Goal: Task Accomplishment & Management: Manage account settings

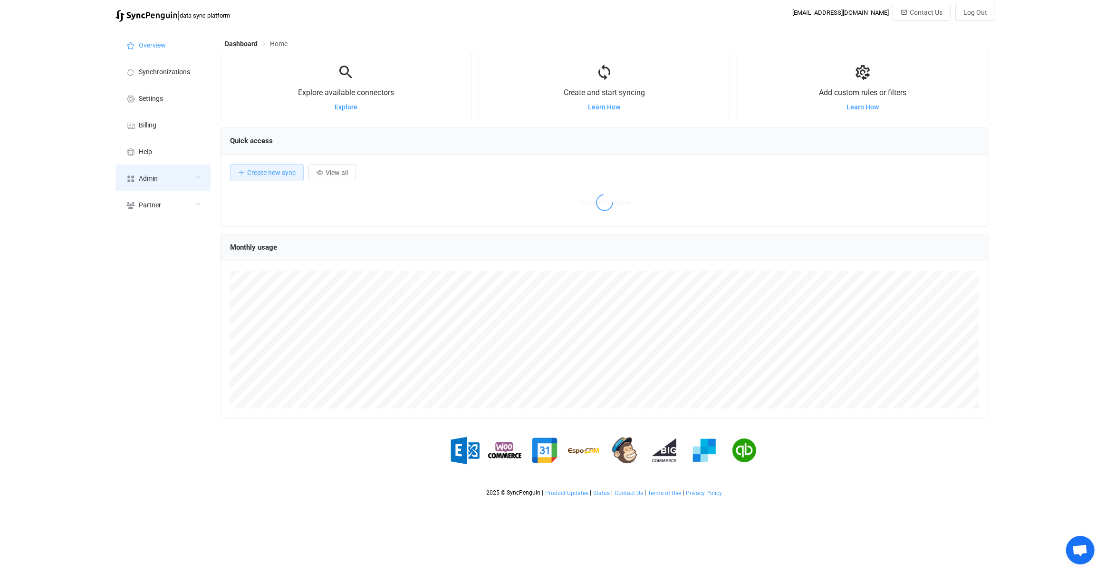
scroll to position [184, 769]
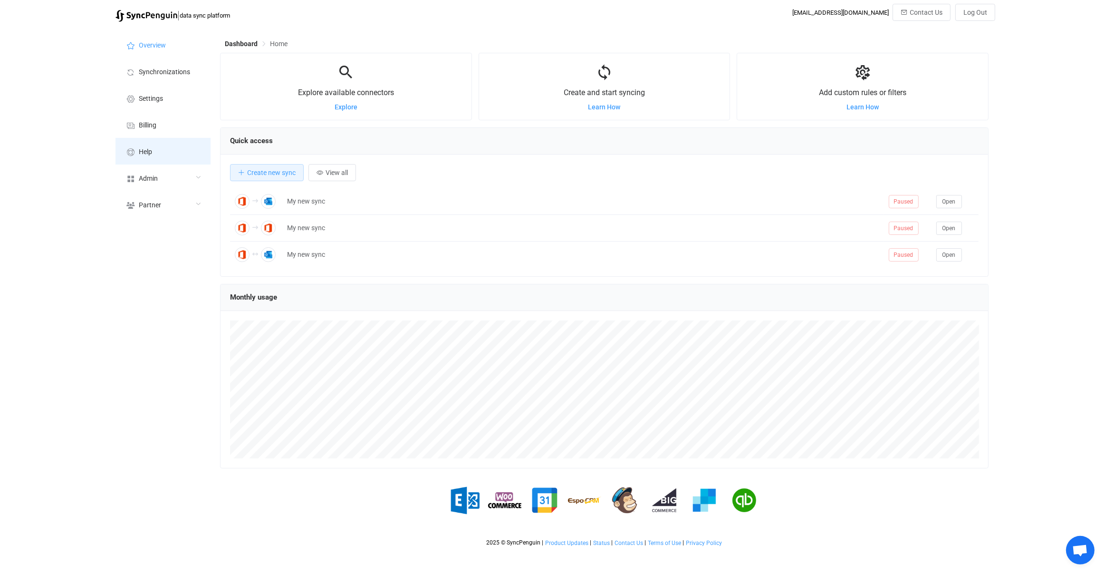
click at [160, 162] on li "Help" at bounding box center [163, 151] width 95 height 27
click at [158, 186] on div "Admin" at bounding box center [163, 177] width 95 height 27
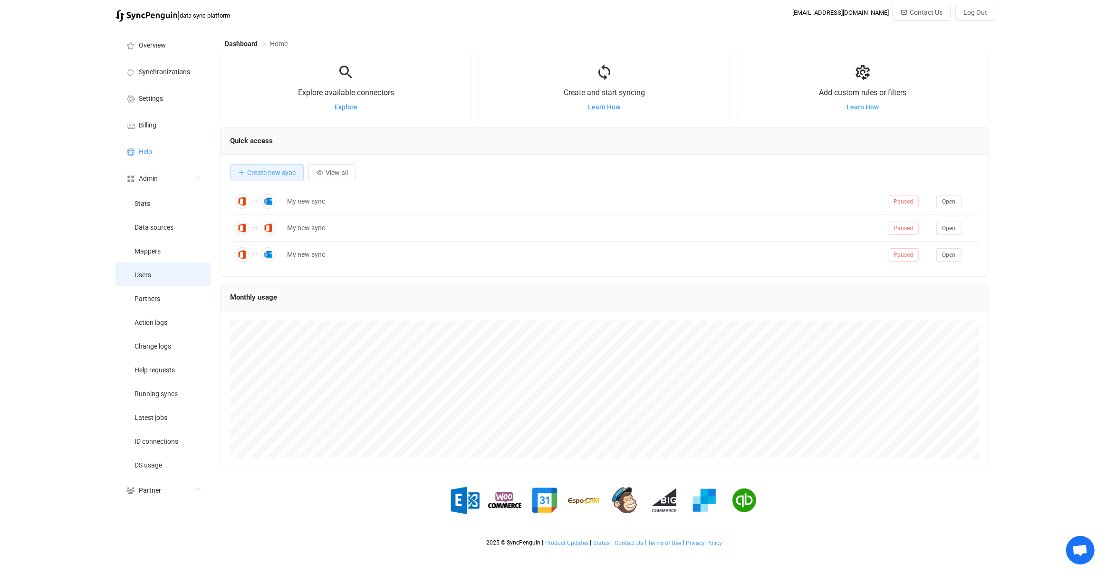
click at [154, 278] on li "Users" at bounding box center [163, 274] width 95 height 24
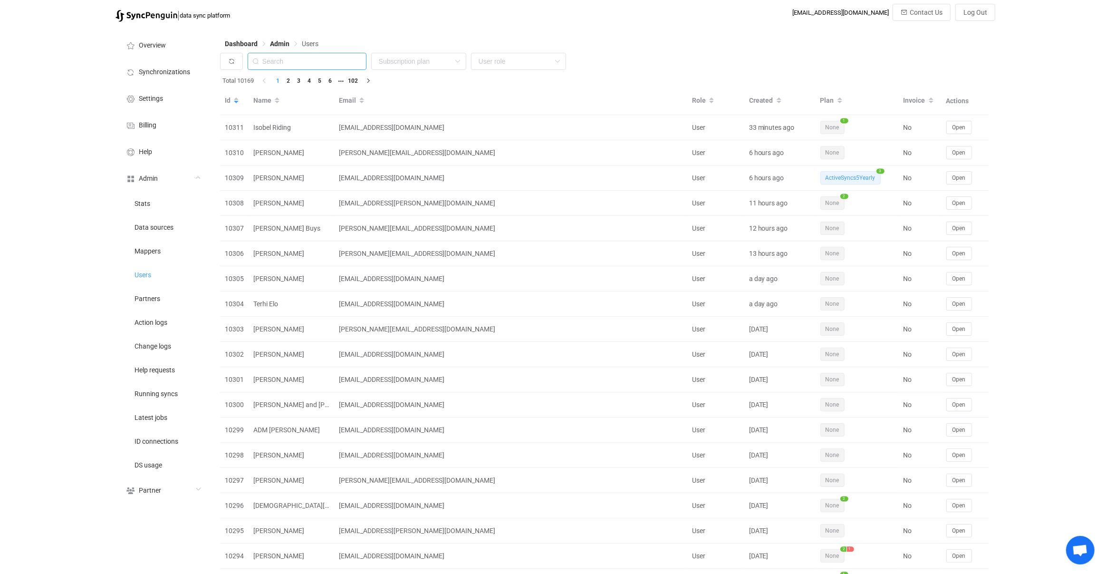
click at [305, 62] on input "text" at bounding box center [307, 61] width 119 height 17
paste input "[EMAIL_ADDRESS][DOMAIN_NAME]"
type input "[EMAIL_ADDRESS][DOMAIN_NAME]"
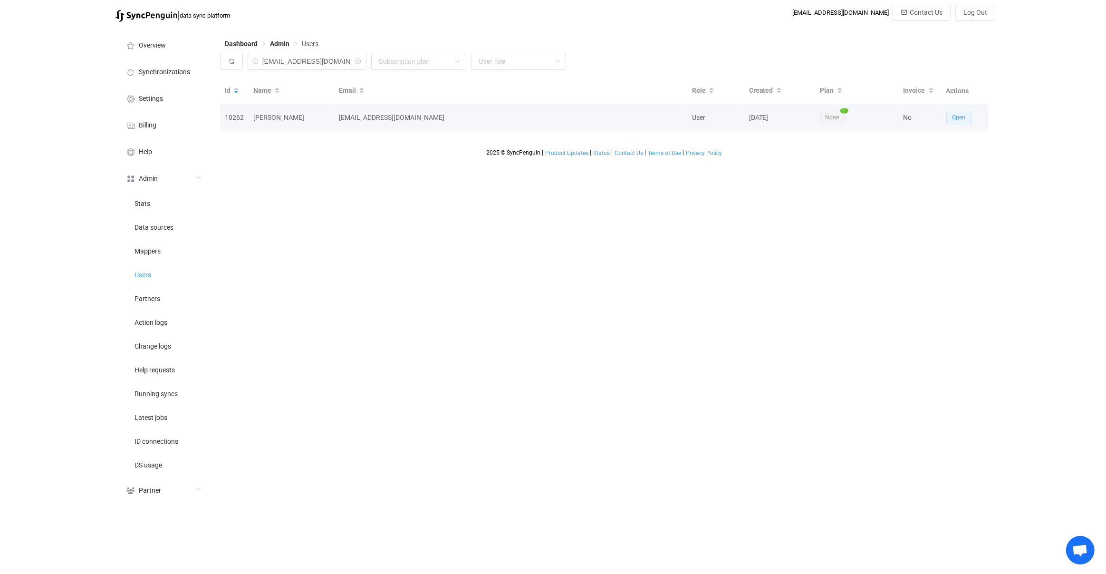
click at [957, 117] on span "Open" at bounding box center [959, 117] width 13 height 7
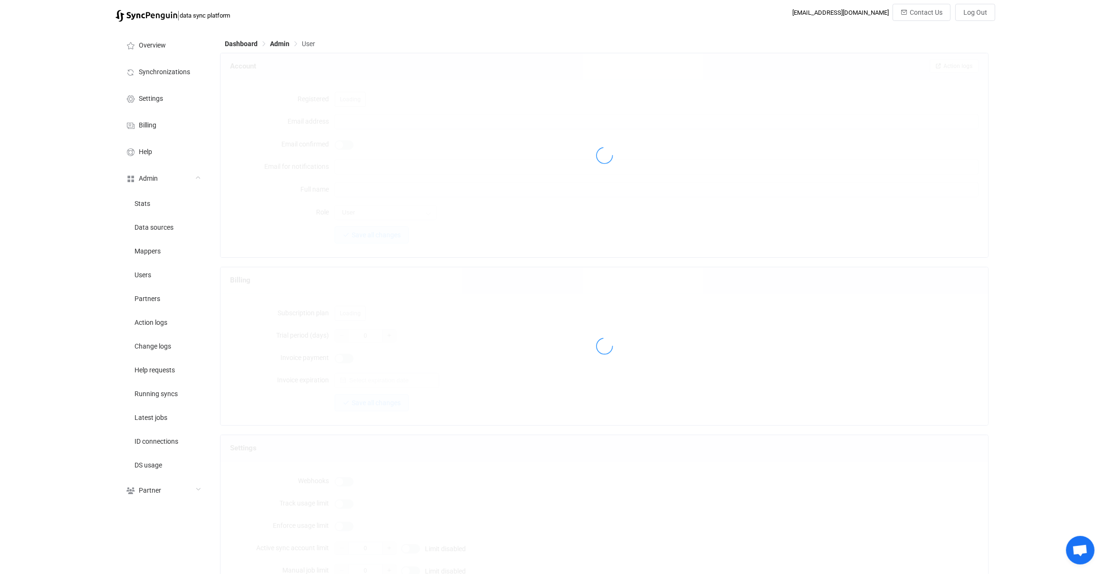
type input "[EMAIL_ADDRESS][DOMAIN_NAME]"
type input "[PERSON_NAME]"
type input "14"
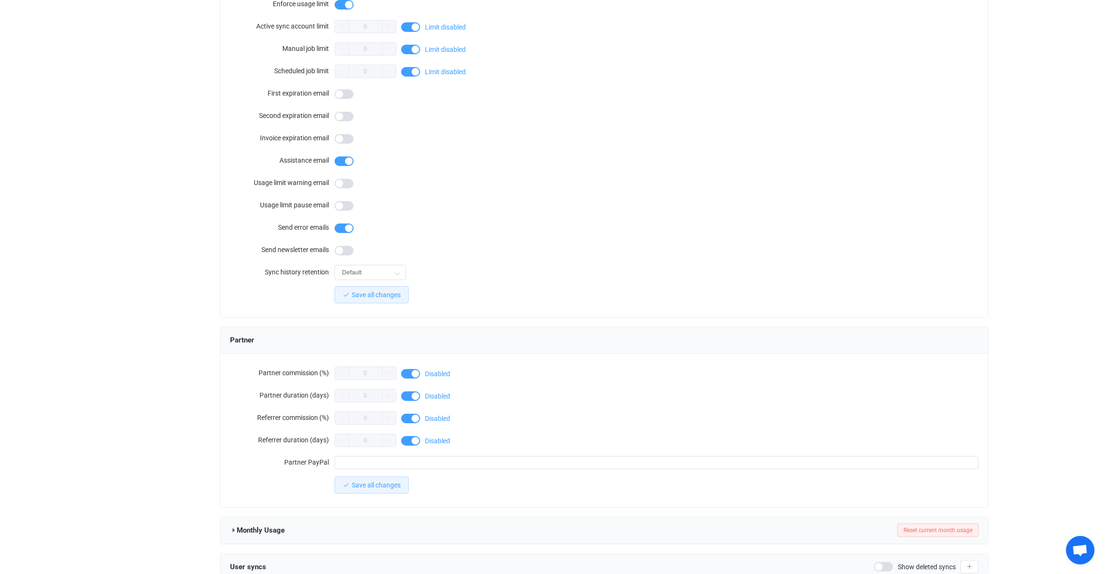
scroll to position [626, 0]
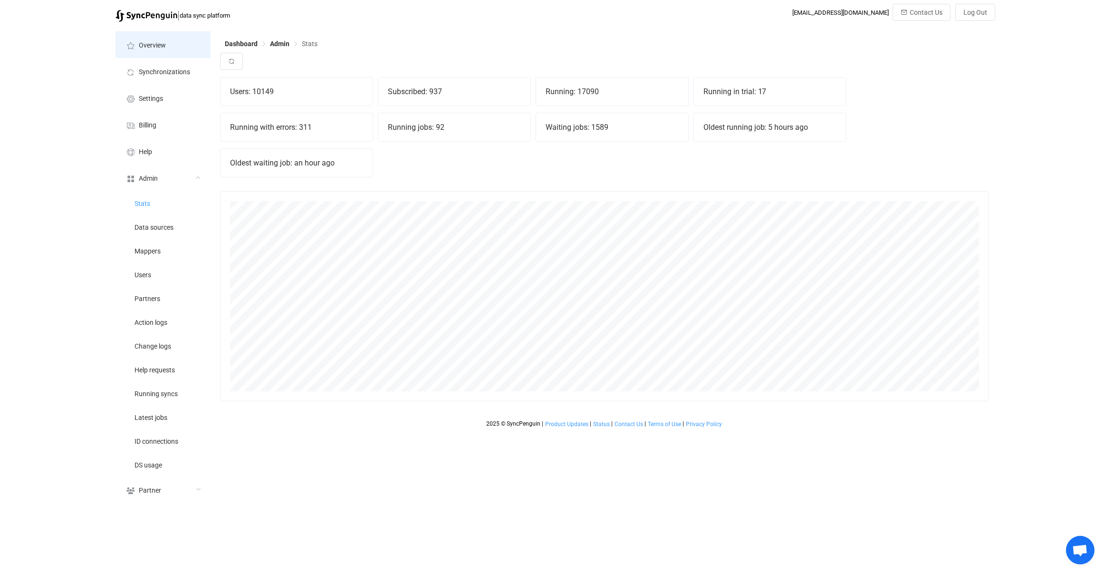
scroll to position [210, 769]
drag, startPoint x: 157, startPoint y: 410, endPoint x: 164, endPoint y: 387, distance: 24.1
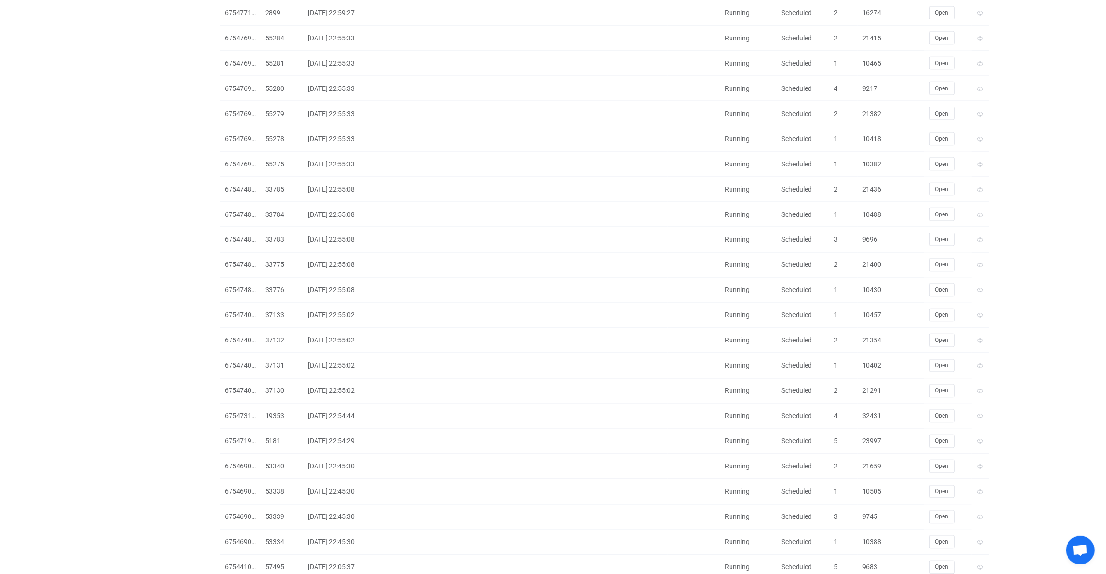
scroll to position [1917, 0]
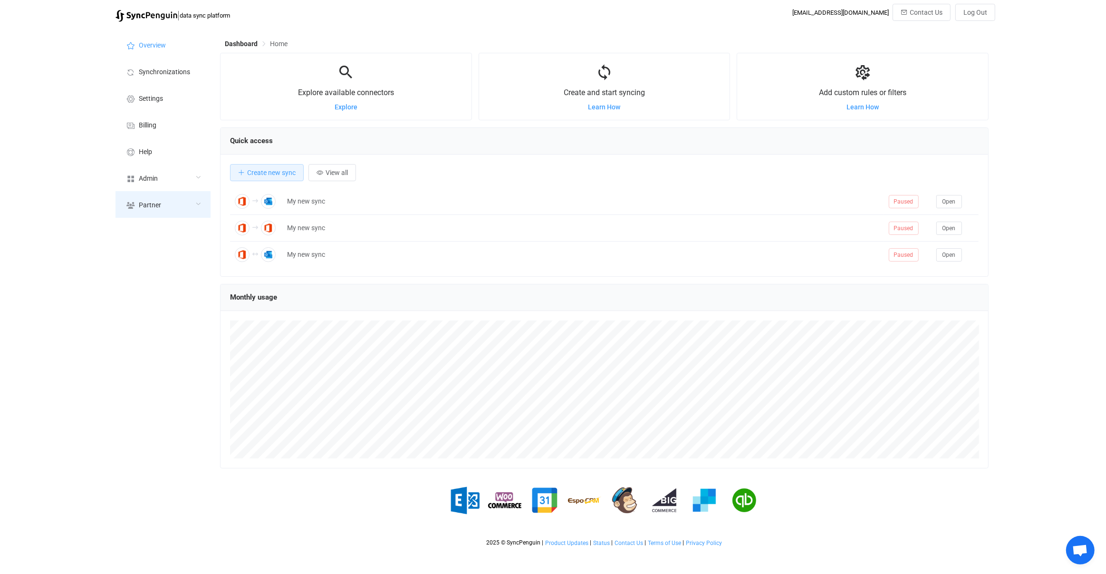
scroll to position [184, 769]
click at [177, 178] on div "Admin" at bounding box center [163, 177] width 95 height 27
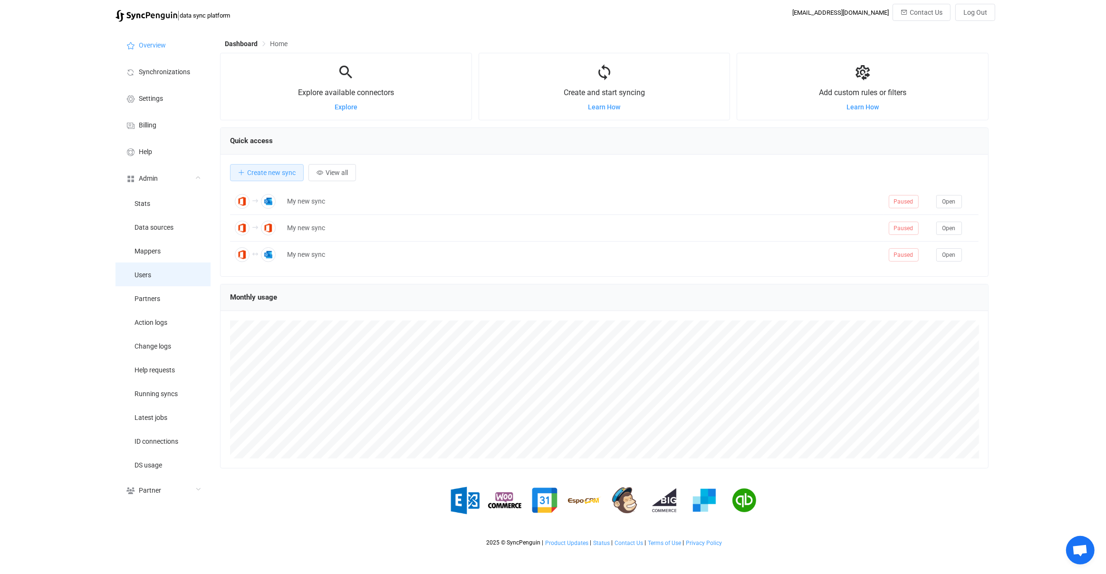
click at [185, 282] on li "Users" at bounding box center [163, 274] width 95 height 24
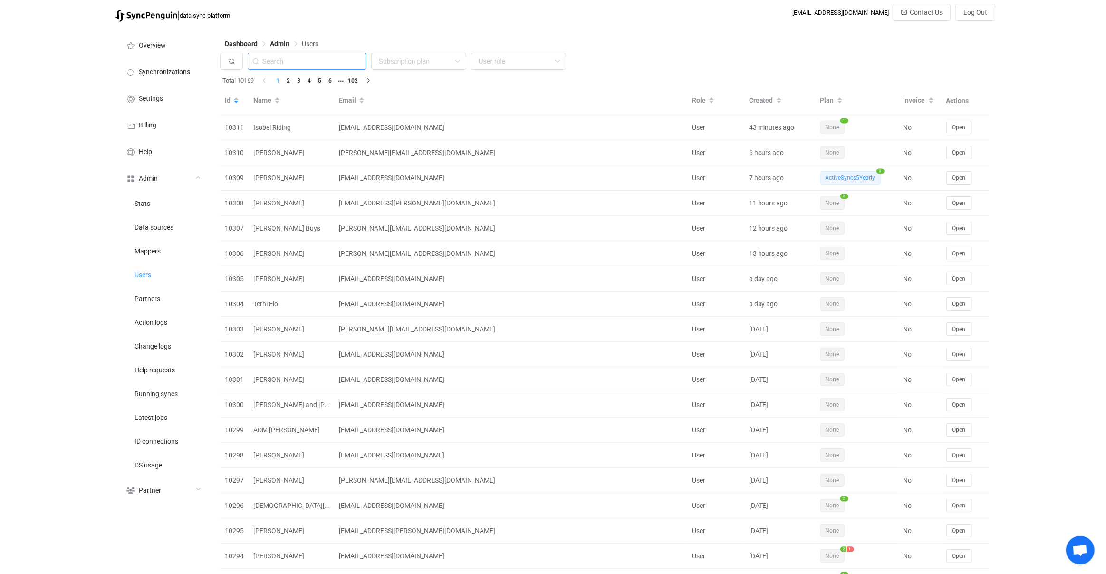
click at [311, 62] on input "text" at bounding box center [307, 61] width 119 height 17
paste input "dan@cognitivechange.org"
type input "dan@cognitivechange.org"
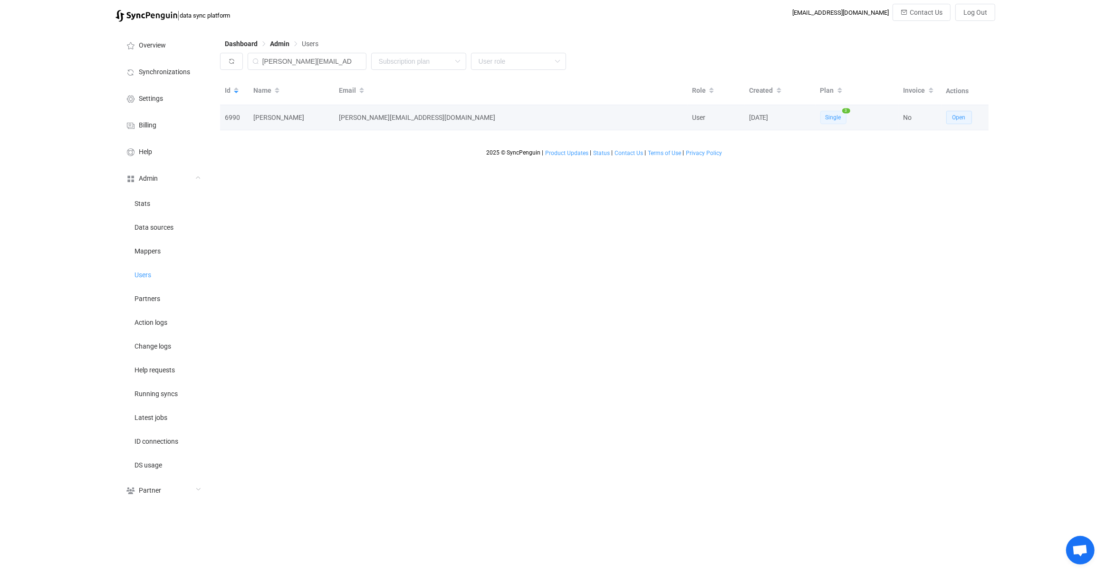
click at [957, 122] on button "Open" at bounding box center [959, 117] width 26 height 13
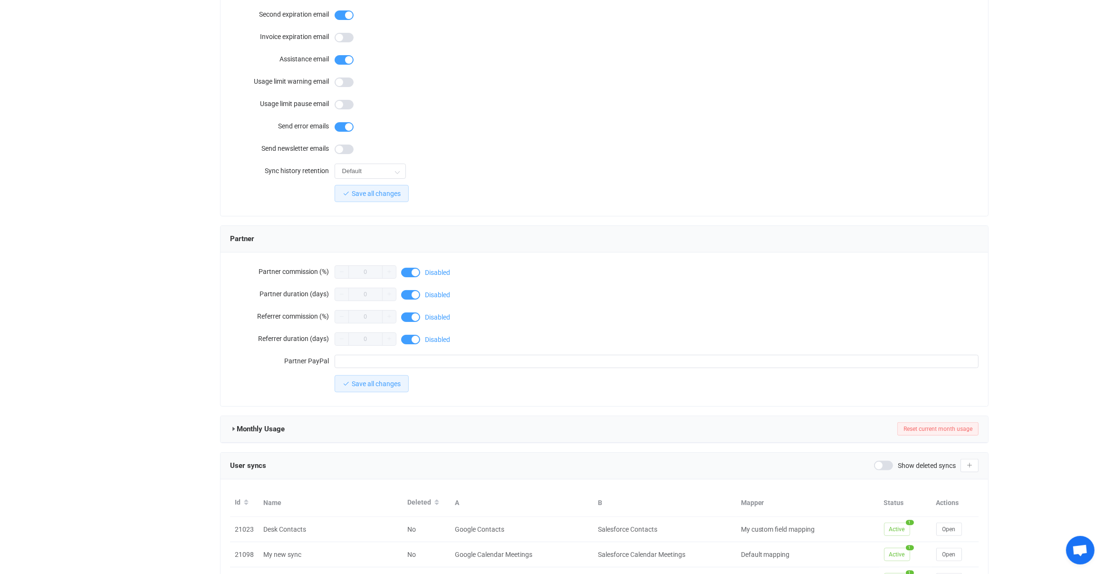
scroll to position [726, 0]
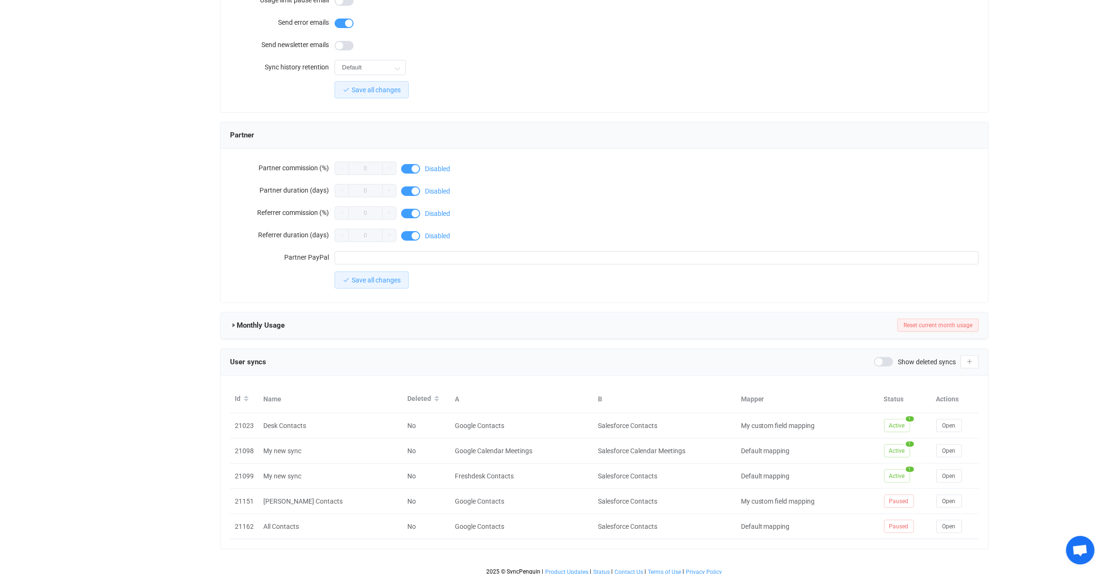
click at [917, 358] on span "Show deleted syncs" at bounding box center [927, 361] width 58 height 7
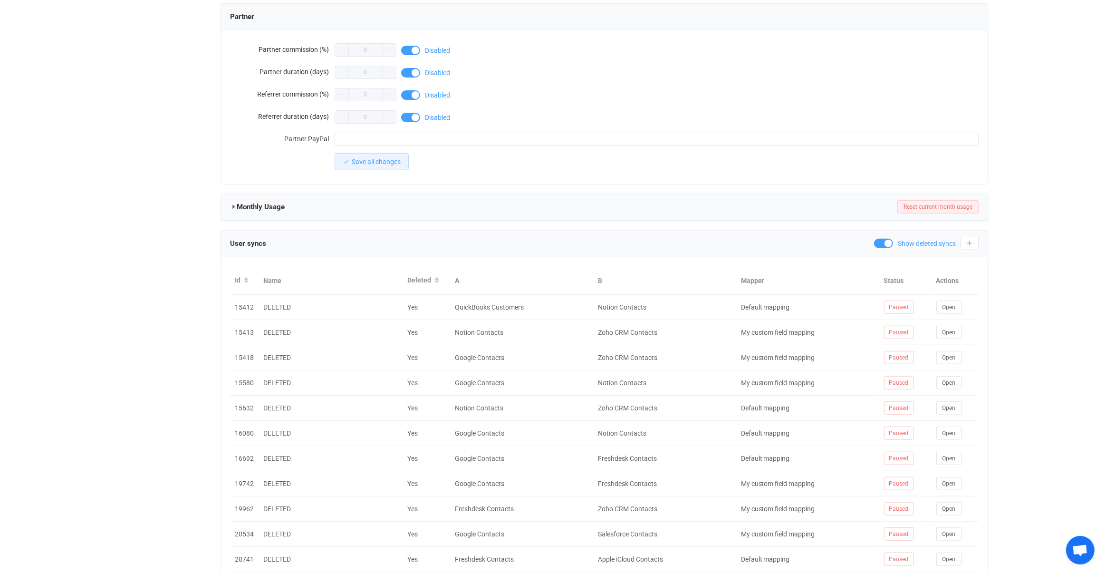
scroll to position [693, 0]
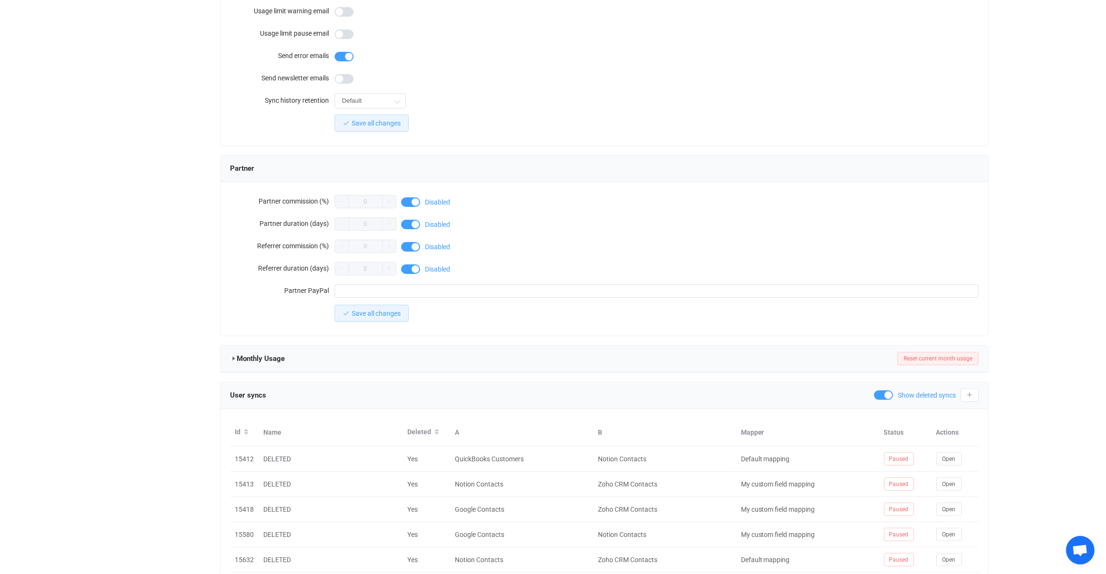
click at [916, 392] on span "Show deleted syncs" at bounding box center [927, 395] width 58 height 7
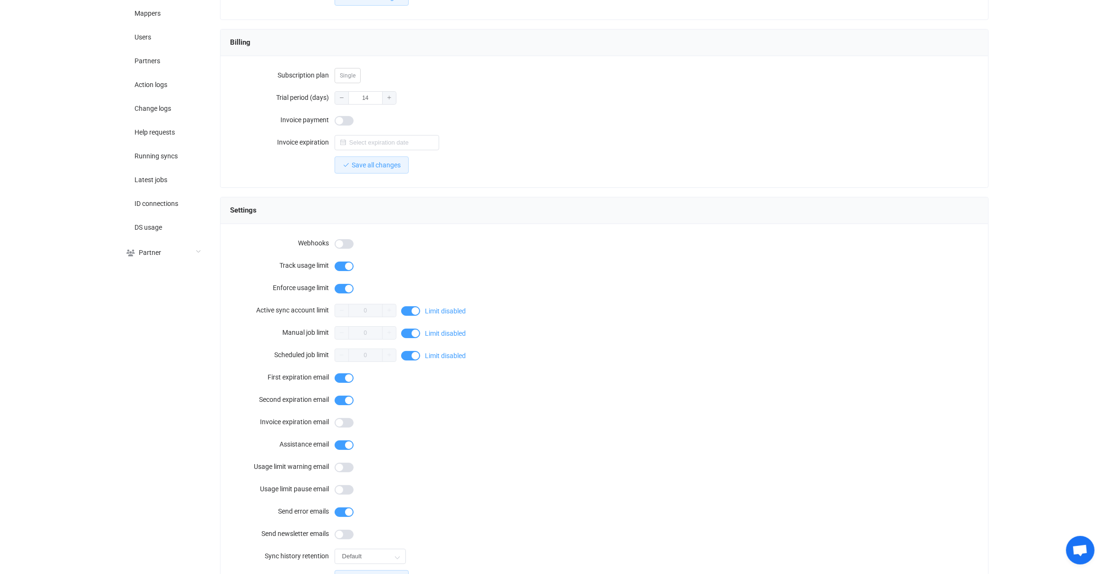
scroll to position [726, 0]
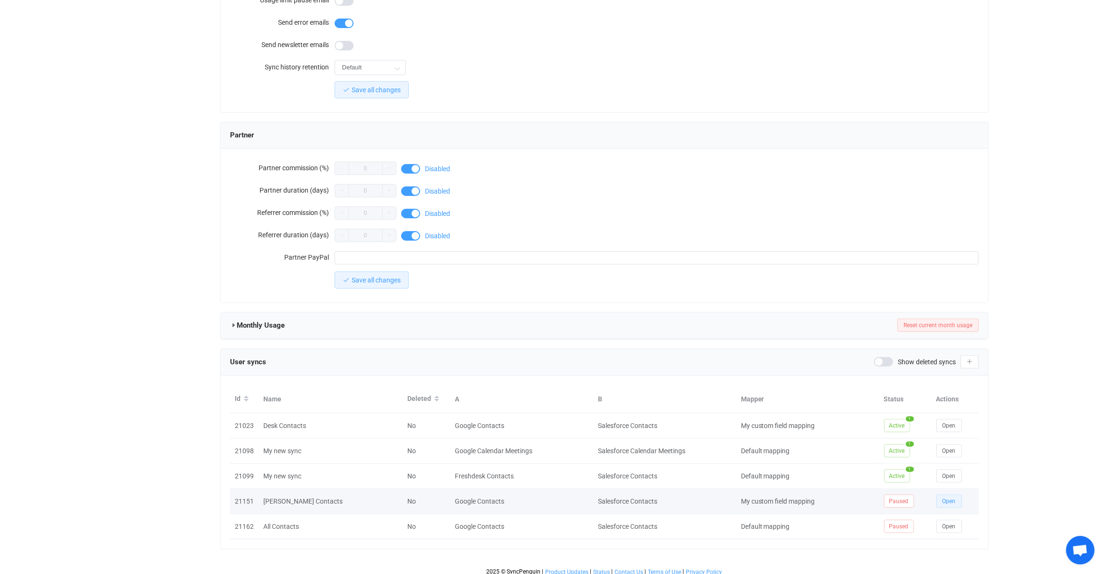
click at [944, 498] on span "Open" at bounding box center [949, 501] width 13 height 7
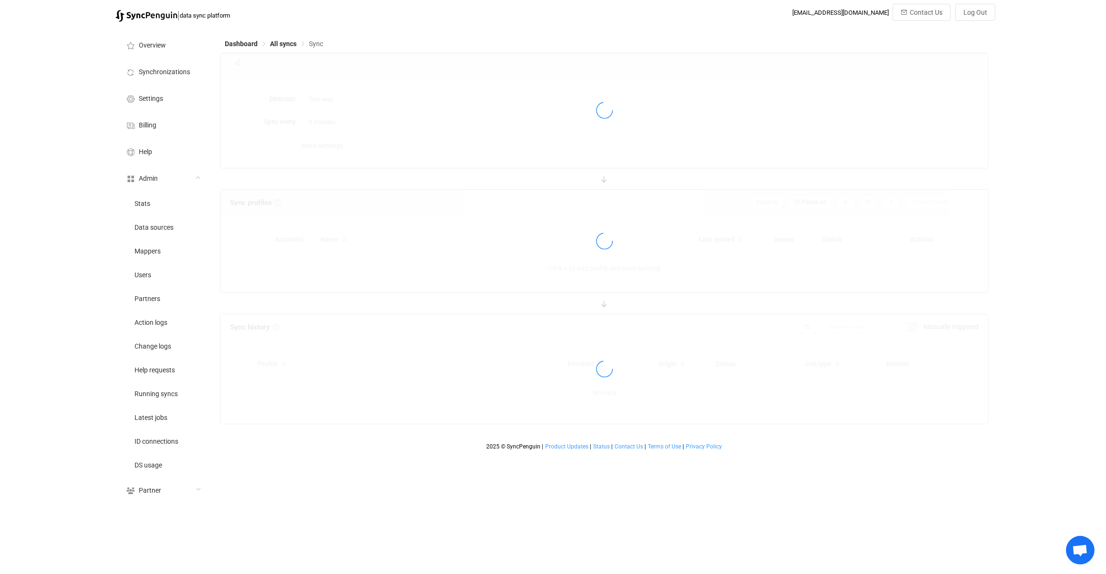
type input "10 minutes"
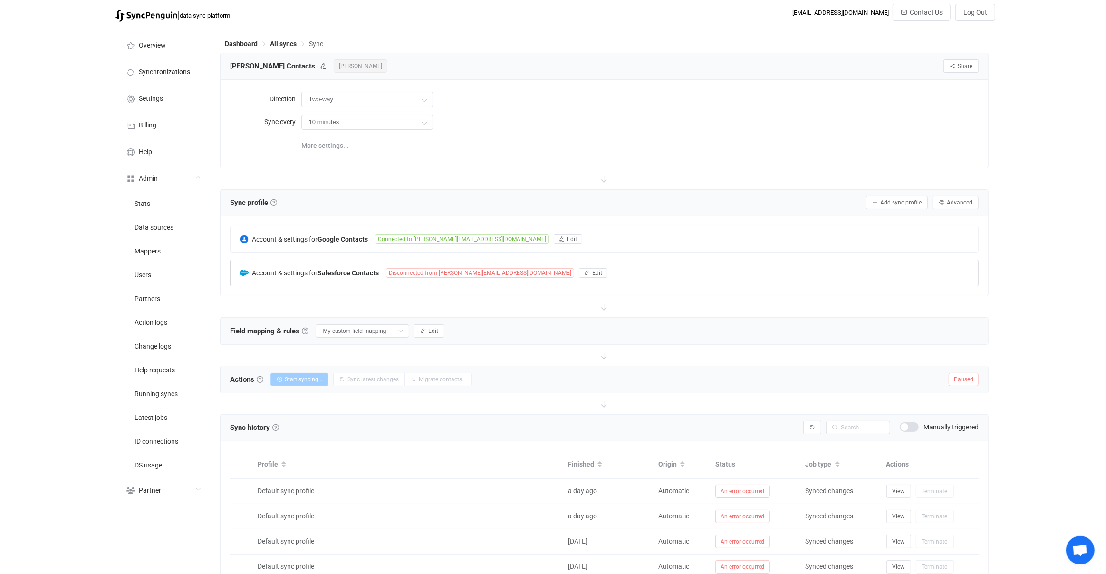
click at [371, 275] on div "Account & settings for Salesforce Contacts Disconnected from dan@cognitivechang…" at bounding box center [605, 273] width 748 height 26
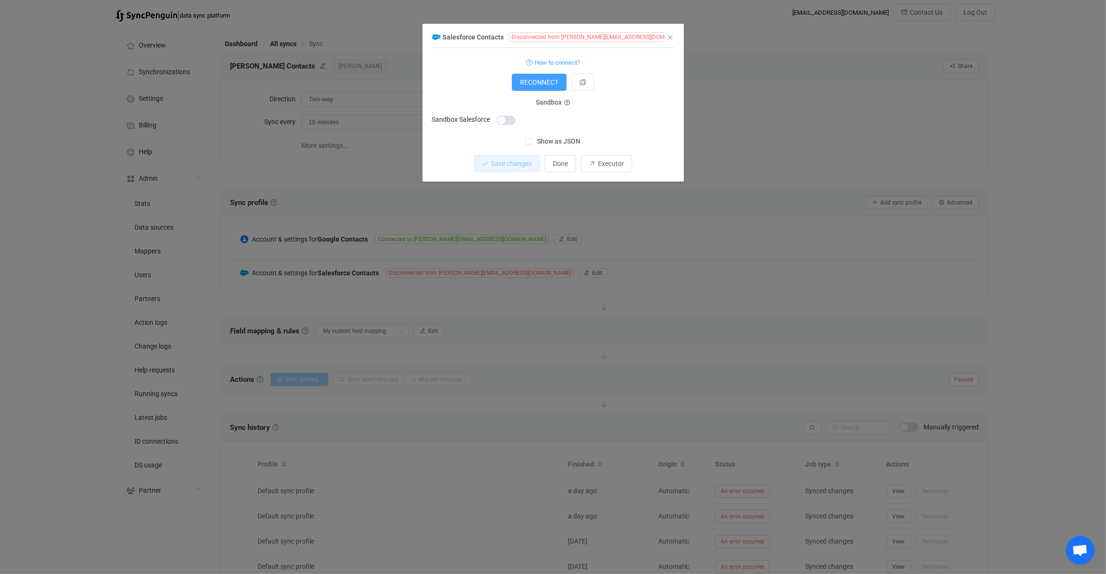
click at [331, 282] on div "Salesforce Contacts Disconnected from dan@cognitivechange.org 1 { { "accessToke…" at bounding box center [553, 287] width 1106 height 574
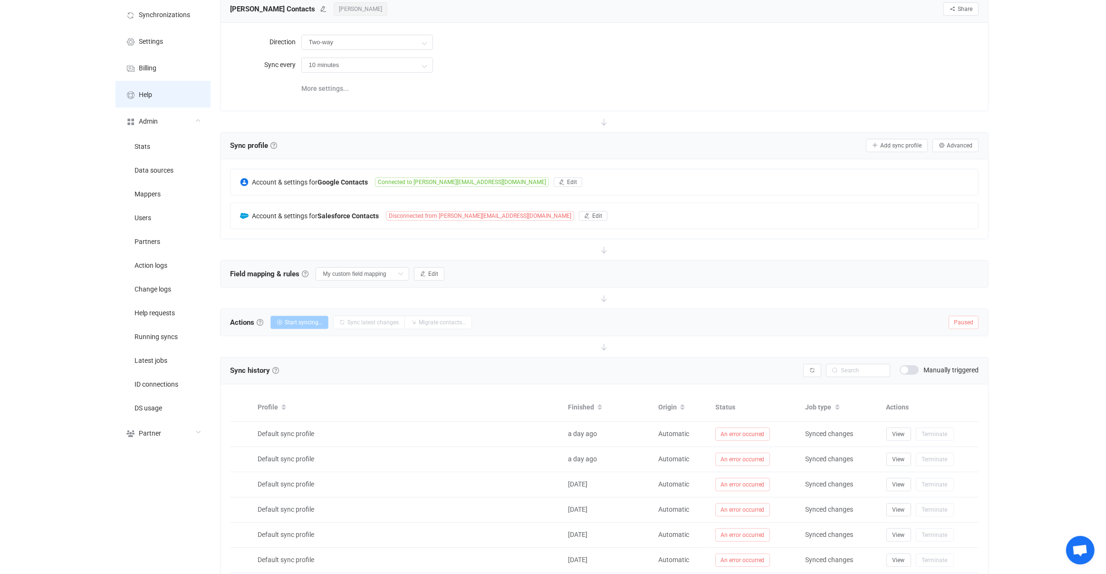
scroll to position [62, 0]
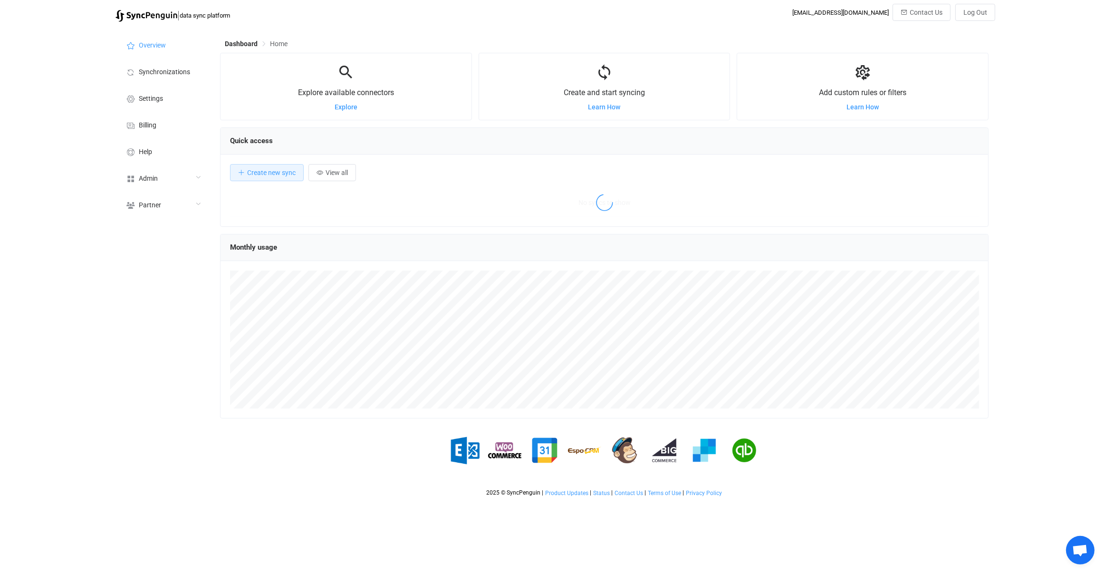
scroll to position [184, 769]
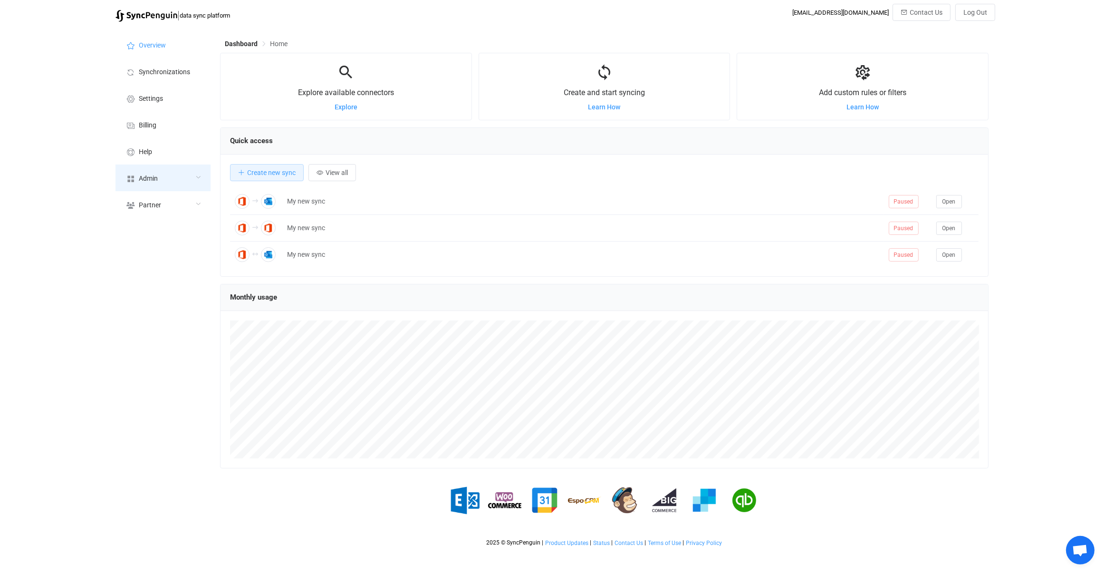
click at [173, 178] on div "Admin" at bounding box center [163, 177] width 95 height 27
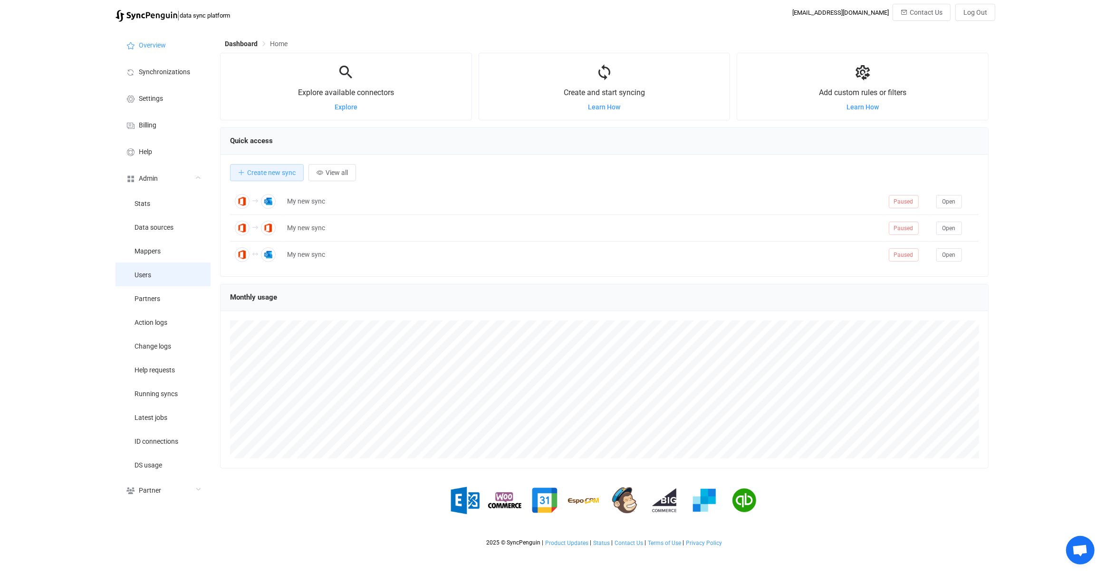
click at [171, 273] on li "Users" at bounding box center [163, 274] width 95 height 24
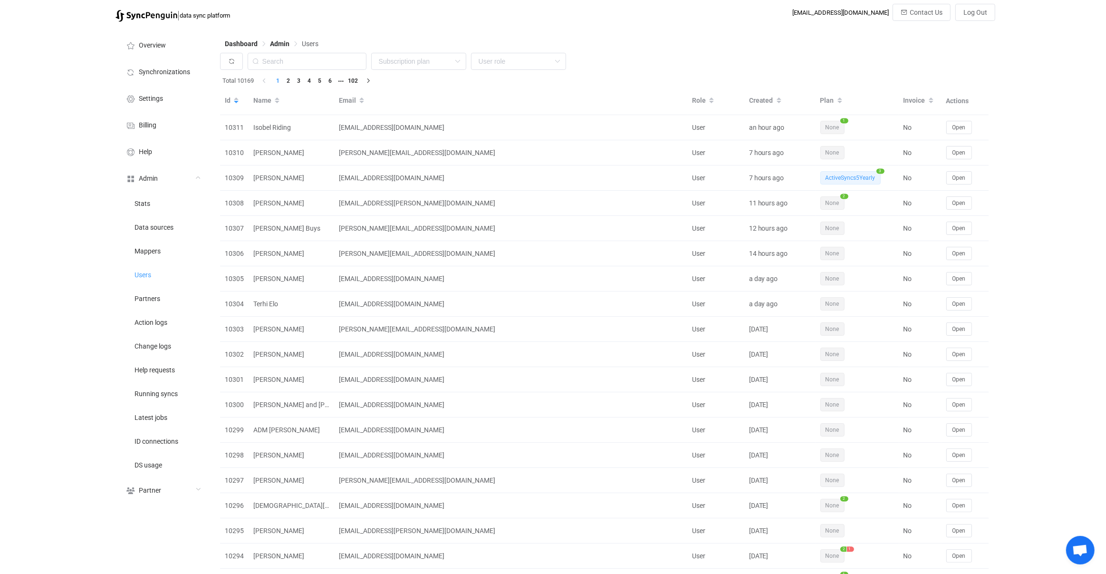
click at [345, 71] on div "None Single SingleYearly SinglePlus SinglePlusYearly Team TeamYearly TeamPlus T…" at bounding box center [604, 64] width 769 height 22
click at [345, 60] on input "text" at bounding box center [307, 61] width 119 height 17
paste input "[EMAIL_ADDRESS][DOMAIN_NAME]"
type input "[EMAIL_ADDRESS][DOMAIN_NAME]"
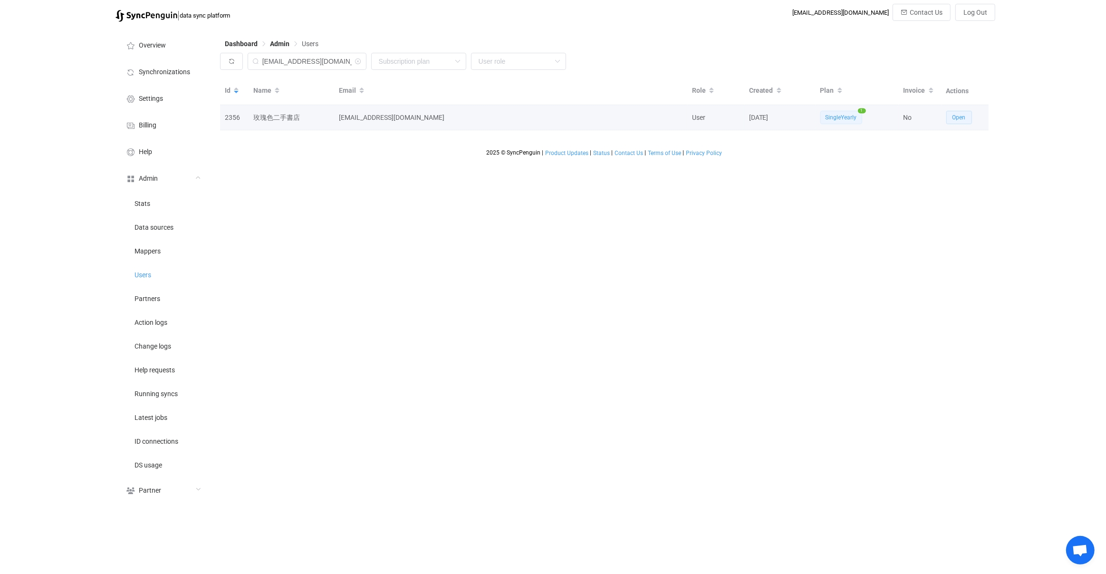
click at [961, 117] on span "Open" at bounding box center [959, 117] width 13 height 7
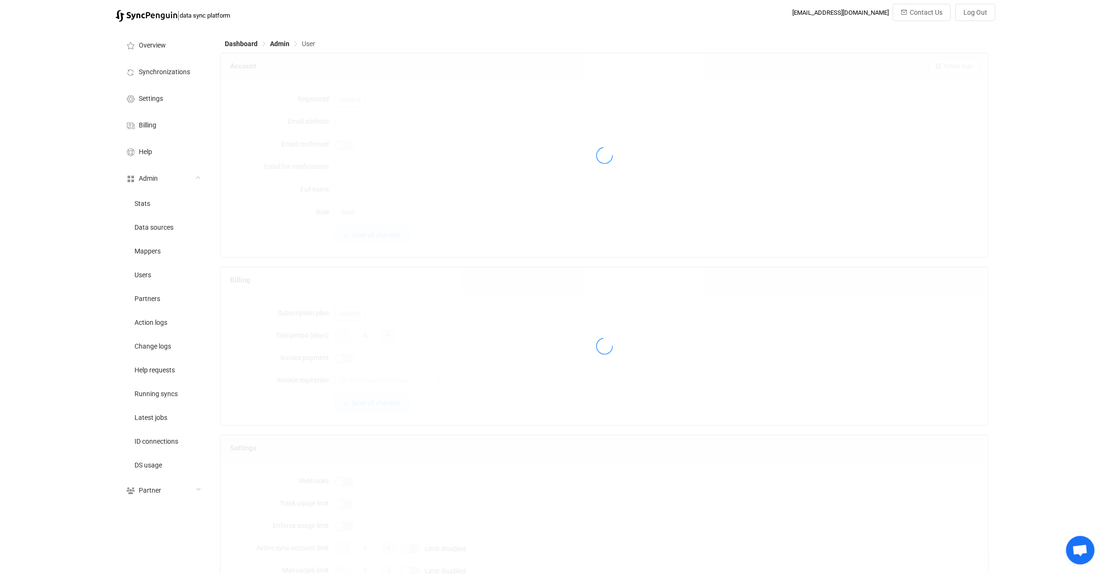
type input "[EMAIL_ADDRESS][DOMAIN_NAME]"
type input "玫瑰色二手書店"
type input "14"
type input "14 days"
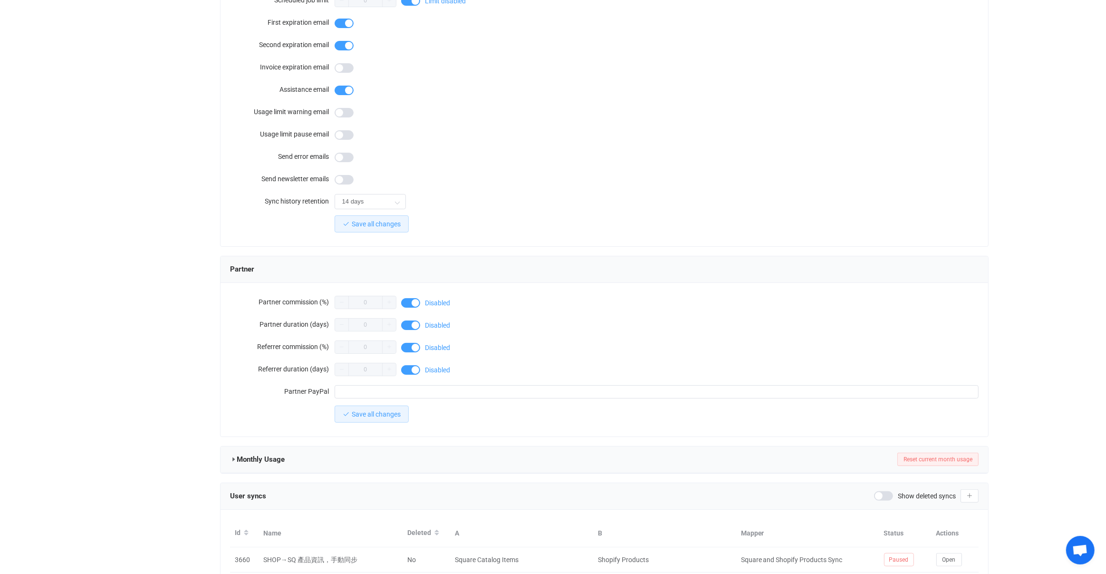
scroll to position [701, 0]
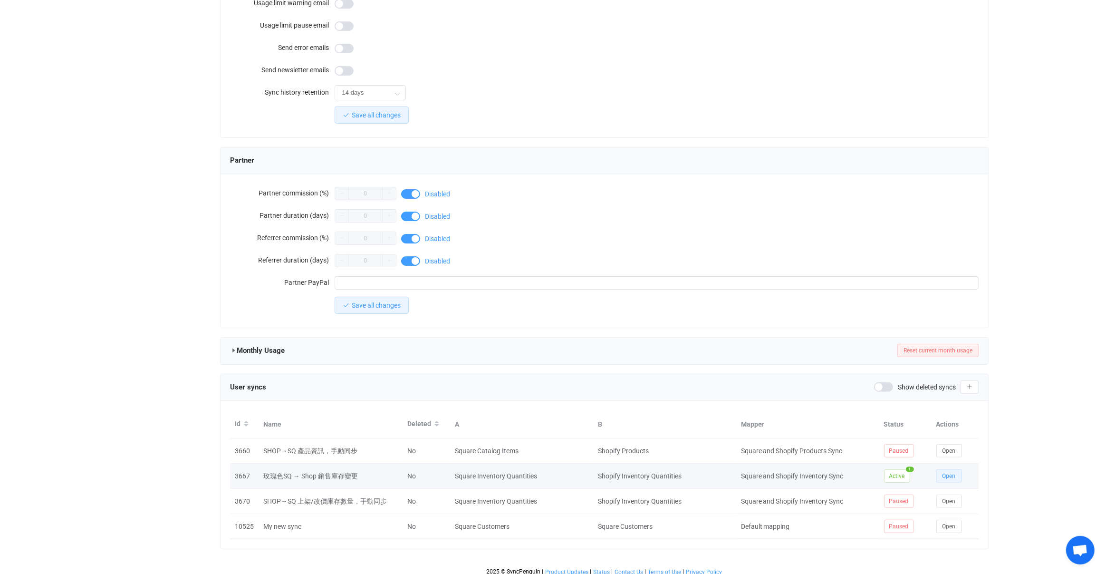
click at [954, 473] on span "Open" at bounding box center [949, 476] width 13 height 7
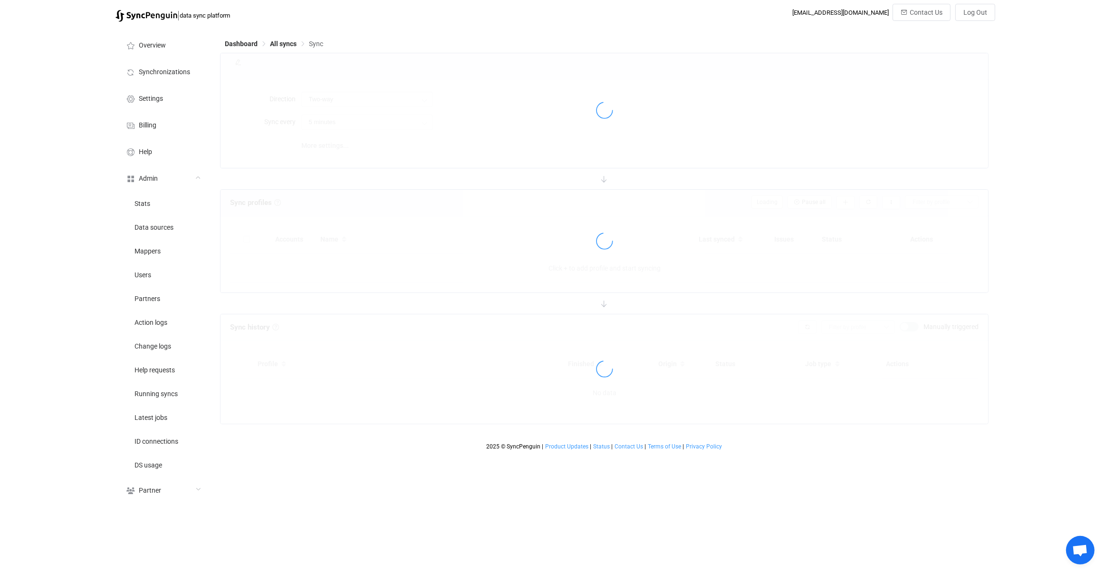
type input "15 minutes"
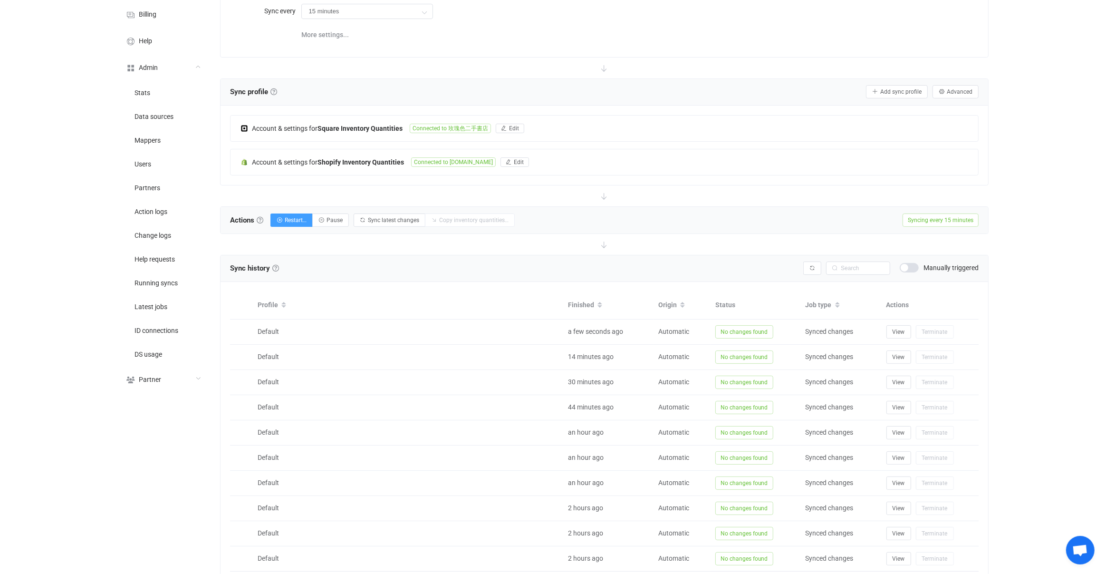
scroll to position [166, 0]
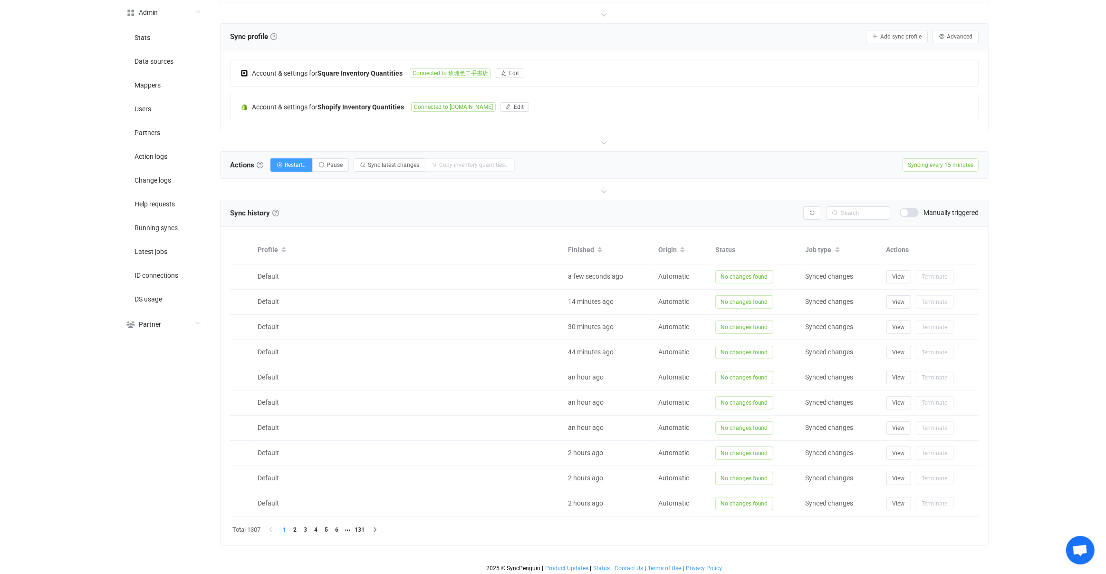
click at [914, 213] on span at bounding box center [909, 213] width 19 height 10
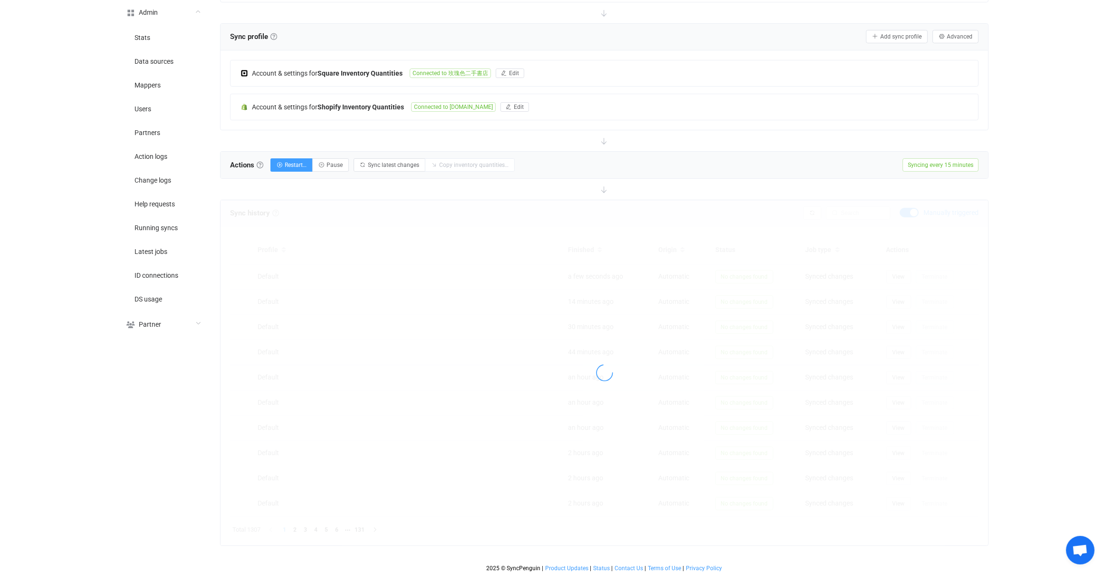
scroll to position [0, 0]
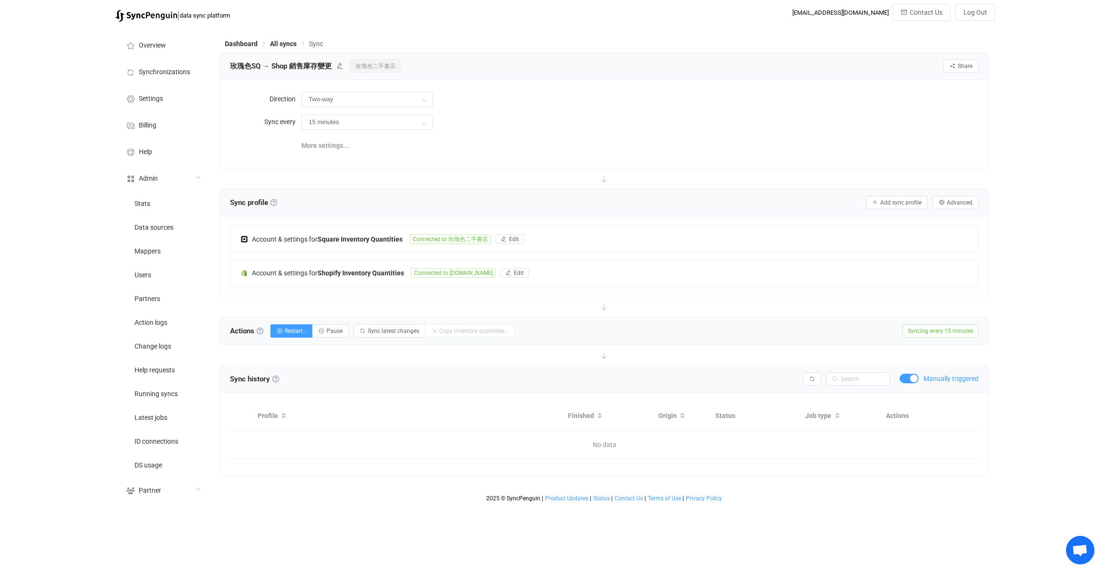
click at [923, 380] on div "Manually triggered" at bounding box center [939, 379] width 79 height 10
